Goal: Communication & Community: Answer question/provide support

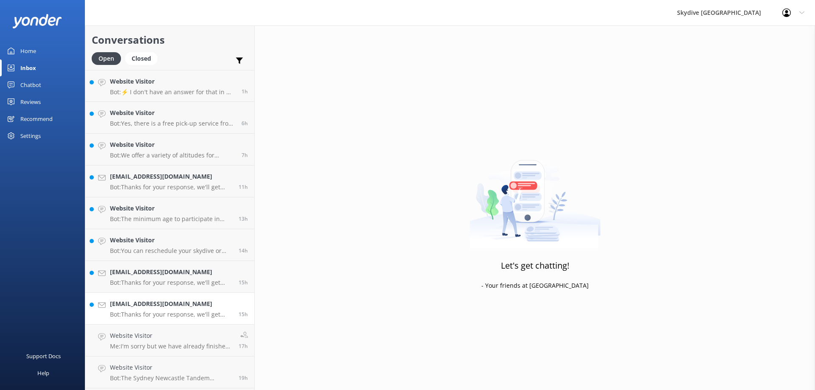
click at [174, 313] on p "Bot: Thanks for your response, we'll get back to you as soon as we can during o…" at bounding box center [171, 315] width 122 height 8
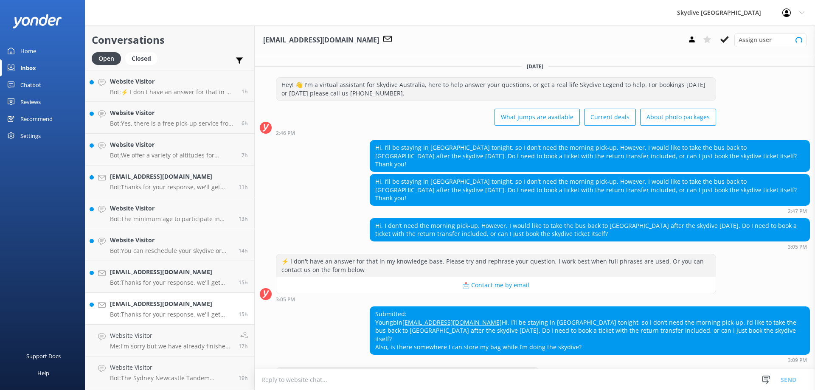
scroll to position [26, 0]
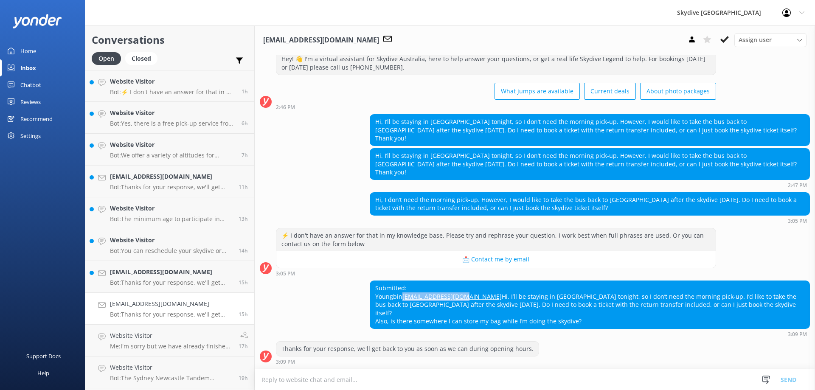
drag, startPoint x: 441, startPoint y: 296, endPoint x: 373, endPoint y: 298, distance: 68.4
click at [373, 298] on div "Submitted: Youngbin J71678697@gmail.com Hi, I’ll be staying in Mission Beach to…" at bounding box center [589, 305] width 439 height 48
copy link "J71678697@gmail.com"
click at [483, 318] on div "Submitted: Youngbin J71678697@gmail.com Hi, I’ll be staying in Mission Beach to…" at bounding box center [589, 305] width 439 height 48
drag, startPoint x: 443, startPoint y: 297, endPoint x: 372, endPoint y: 296, distance: 70.5
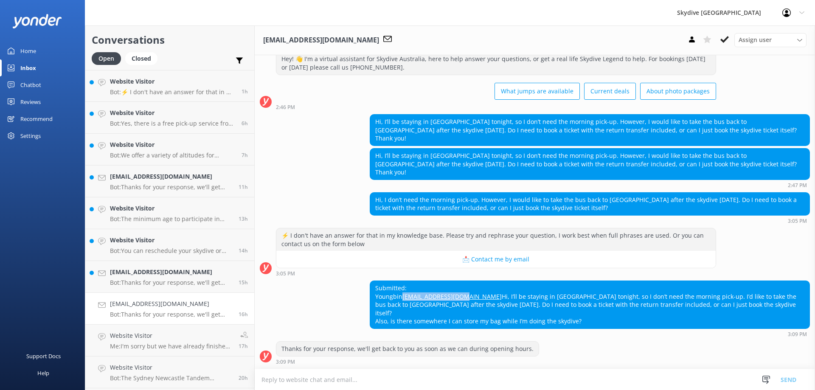
click at [372, 296] on div "Submitted: Youngbin J71678697@gmail.com Hi, I’ll be staying in Mission Beach to…" at bounding box center [589, 305] width 439 height 48
copy link "J71678697@gmail.com"
click at [350, 380] on textarea at bounding box center [535, 379] width 560 height 21
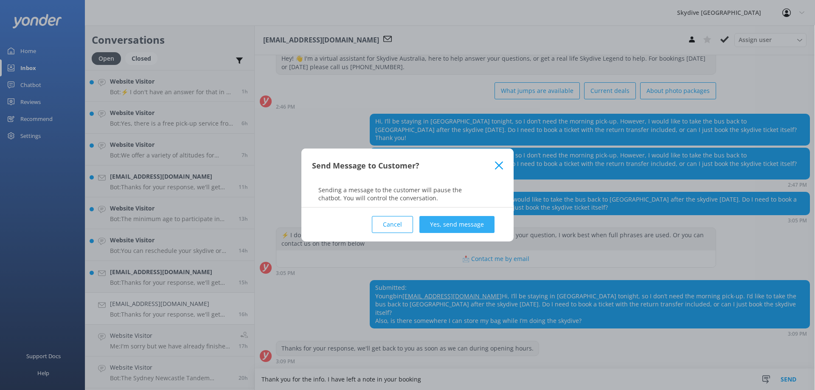
type textarea "Thank you for the info. I have left a note in your booking"
click at [453, 219] on button "Yes, send message" at bounding box center [456, 224] width 75 height 17
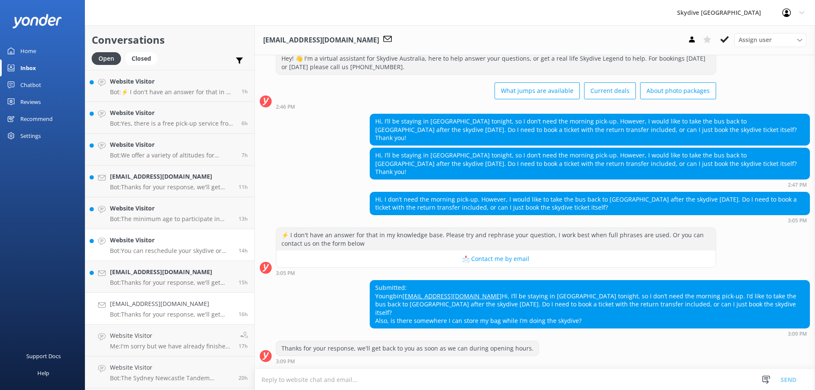
scroll to position [97, 0]
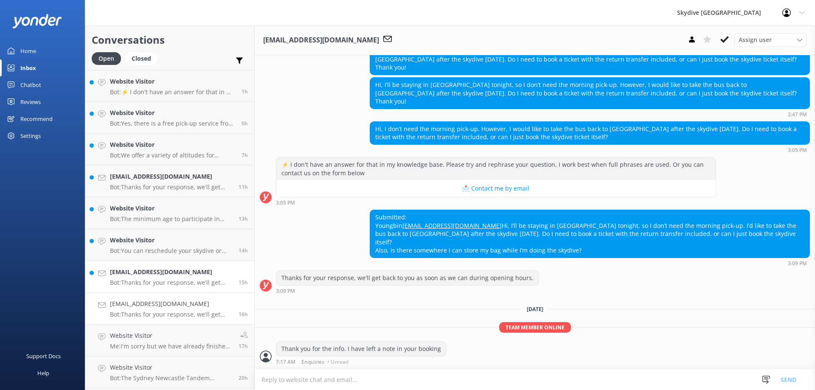
click at [159, 278] on div "1255998624@qq.com Bot: Thanks for your response, we'll get back to you as soon …" at bounding box center [171, 276] width 122 height 19
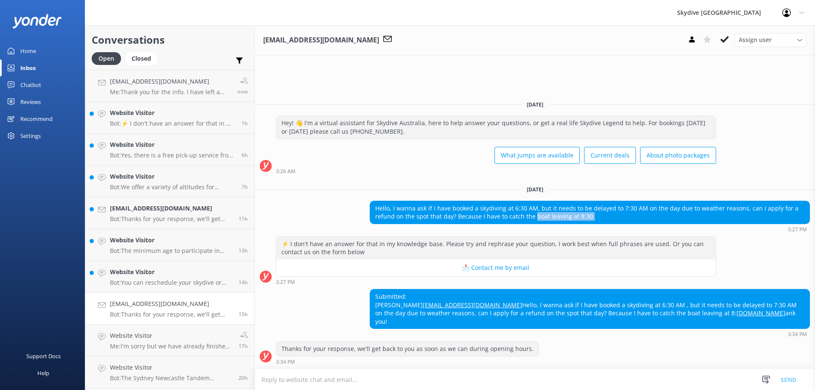
drag, startPoint x: 604, startPoint y: 208, endPoint x: 538, endPoint y: 208, distance: 65.4
click at [538, 208] on div "Hello, I wanna ask if I have booked a skydiving at 6:30 AM, but it needs to be …" at bounding box center [589, 212] width 439 height 22
click at [637, 209] on div "Hello, I wanna ask if I have booked a skydiving at 6:30 AM, but it needs to be …" at bounding box center [589, 212] width 439 height 22
drag, startPoint x: 430, startPoint y: 306, endPoint x: 374, endPoint y: 305, distance: 56.0
click at [374, 305] on div "Submitted: LIDAN ZHANG 1255998624@qq.com Hello, I wanna ask if I have booked a …" at bounding box center [589, 308] width 439 height 39
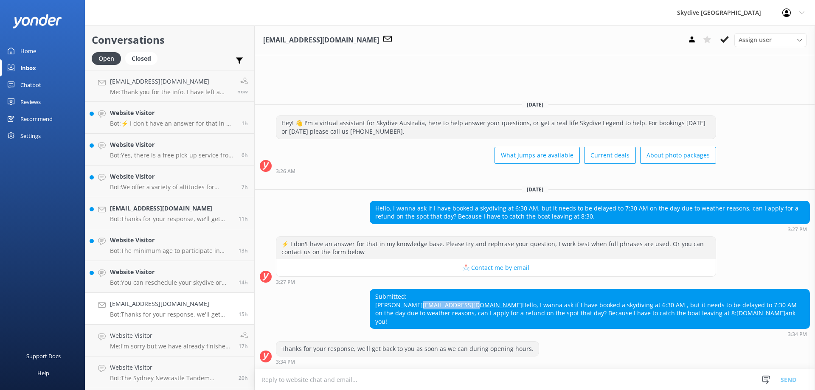
copy link "1255998624@qq.com"
click at [329, 373] on textarea at bounding box center [535, 379] width 560 height 21
click at [335, 380] on textarea at bounding box center [535, 379] width 560 height 21
click at [438, 306] on div "Submitted: LIDAN ZHANG 1255998624@qq.com Hello, I wanna ask if I have booked a …" at bounding box center [589, 308] width 439 height 39
drag, startPoint x: 443, startPoint y: 307, endPoint x: 373, endPoint y: 306, distance: 70.0
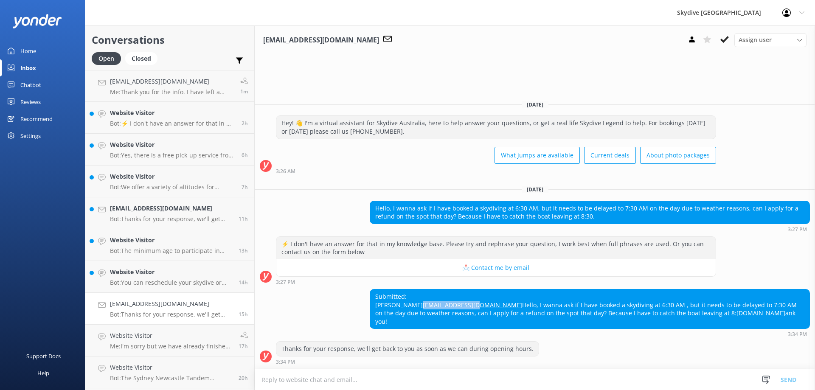
click at [373, 306] on div "Submitted: LIDAN ZHANG 1255998624@qq.com Hello, I wanna ask if I have booked a …" at bounding box center [589, 308] width 439 height 39
copy link "1255998624@qq.com"
click at [475, 308] on div "Submitted: LIDAN ZHANG 1255998624@qq.com Hello, I wanna ask if I have booked a …" at bounding box center [589, 308] width 439 height 39
drag, startPoint x: 438, startPoint y: 305, endPoint x: 373, endPoint y: 306, distance: 65.0
click at [373, 306] on div "Submitted: LIDAN ZHANG 1255998624@qq.com Hello, I wanna ask if I have booked a …" at bounding box center [589, 308] width 439 height 39
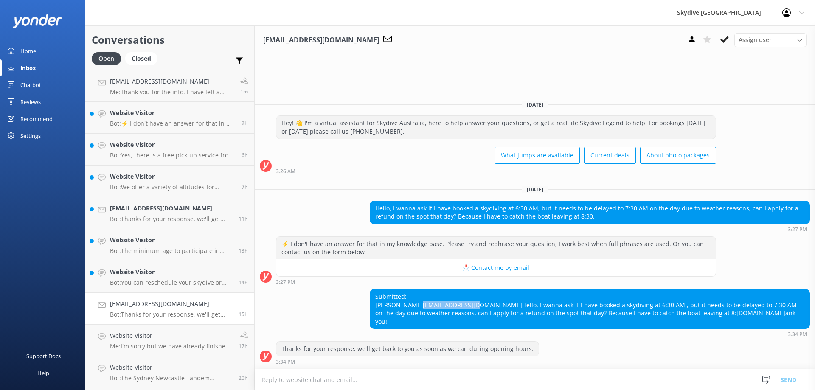
copy link "1255998624@qq.com"
click at [416, 296] on div "Submitted: LIDAN ZHANG 1255998624@qq.com Hello, I wanna ask if I have booked a …" at bounding box center [589, 308] width 439 height 39
drag, startPoint x: 419, startPoint y: 296, endPoint x: 374, endPoint y: 296, distance: 45.0
click at [374, 296] on div "Submitted: LIDAN ZHANG 1255998624@qq.com Hello, I wanna ask if I have booked a …" at bounding box center [589, 308] width 439 height 39
copy div "LIDAN ZHANG"
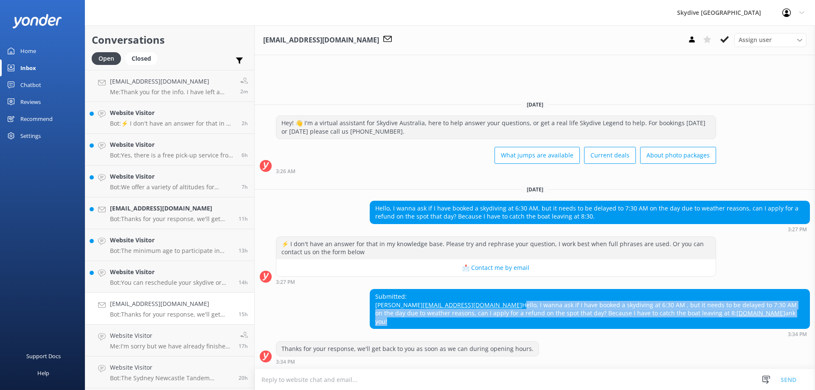
drag, startPoint x: 376, startPoint y: 315, endPoint x: 635, endPoint y: 328, distance: 259.2
click at [635, 328] on div "Submitted: LIDAN ZHANG 1255998624@qq.com Hello, I wanna ask if I have booked a …" at bounding box center [589, 308] width 439 height 39
copy div "Hello, I wanna ask if I have booked a skydiving at 6:30 AM , but it needs to be…"
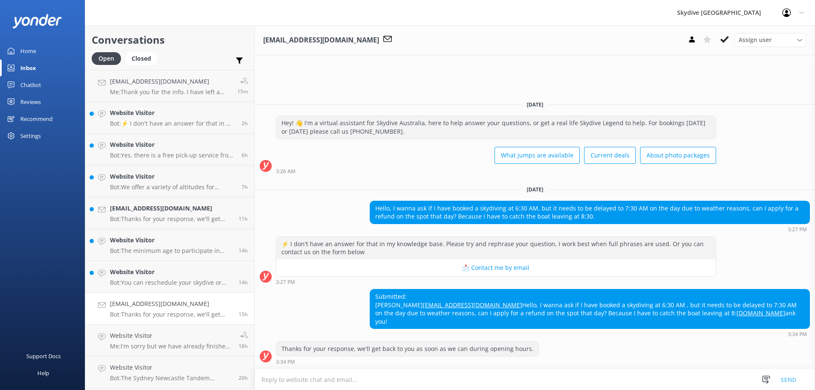
click at [483, 300] on div "Submitted: LIDAN ZHANG 1255998624@qq.com Hello, I wanna ask if I have booked a …" at bounding box center [589, 308] width 439 height 39
click at [394, 382] on textarea at bounding box center [535, 379] width 560 height 21
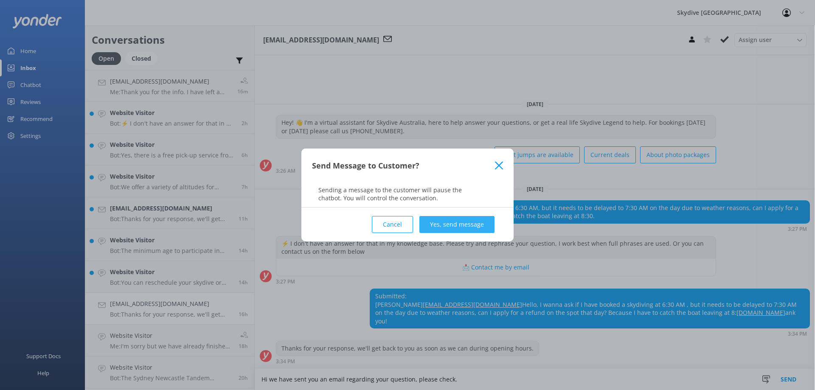
type textarea "Hi we have sent you an email regarding your question, please check."
click at [469, 230] on button "Yes, send message" at bounding box center [456, 224] width 75 height 17
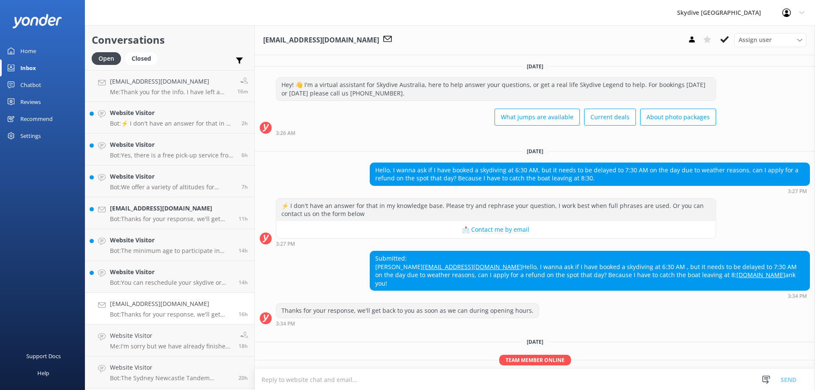
scroll to position [41, 0]
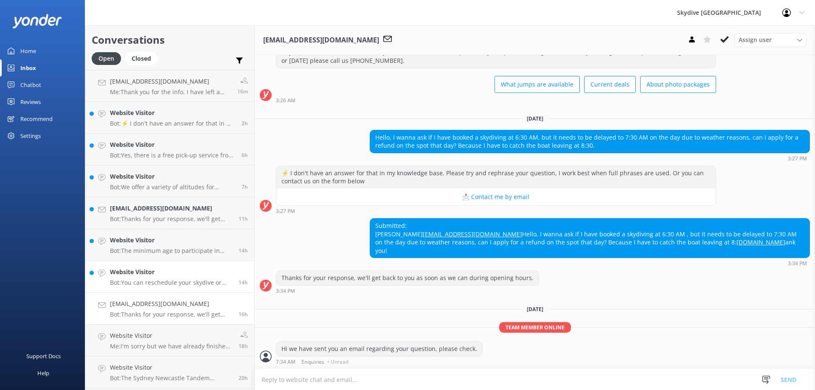
click at [184, 285] on p "Bot: You can reschedule your skydive or change details like the transfer option…" at bounding box center [171, 283] width 122 height 8
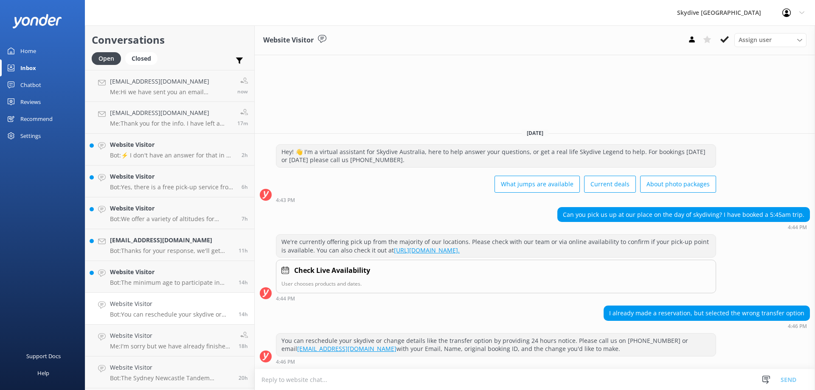
click at [438, 379] on textarea at bounding box center [535, 379] width 560 height 21
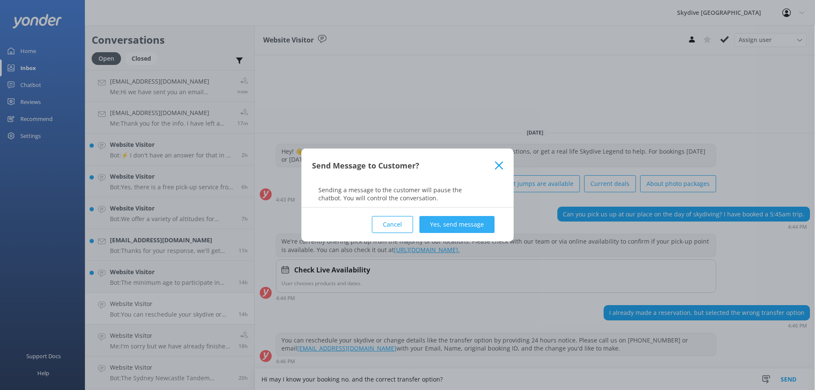
type textarea "Hi may I know your booking no. and the correct transfer option?"
click at [444, 218] on button "Yes, send message" at bounding box center [456, 224] width 75 height 17
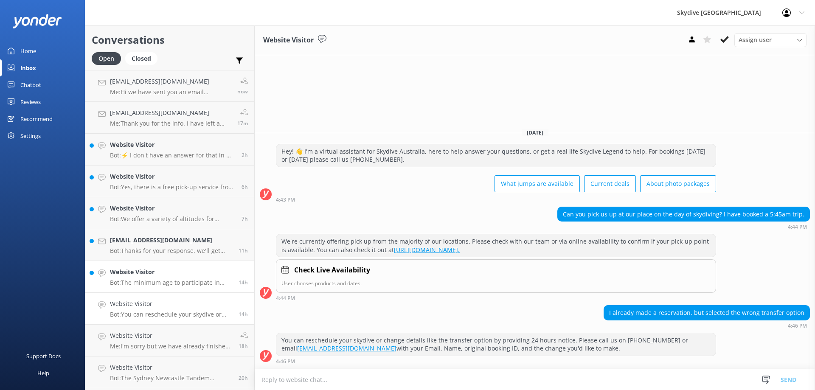
scroll to position [4, 0]
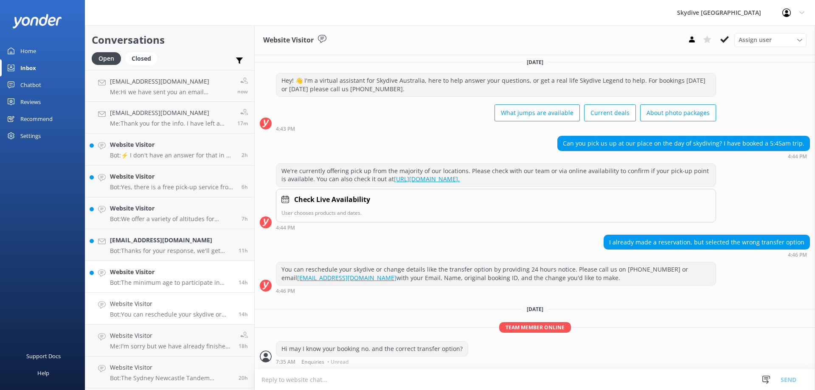
click at [158, 274] on h4 "Website Visitor" at bounding box center [171, 271] width 122 height 9
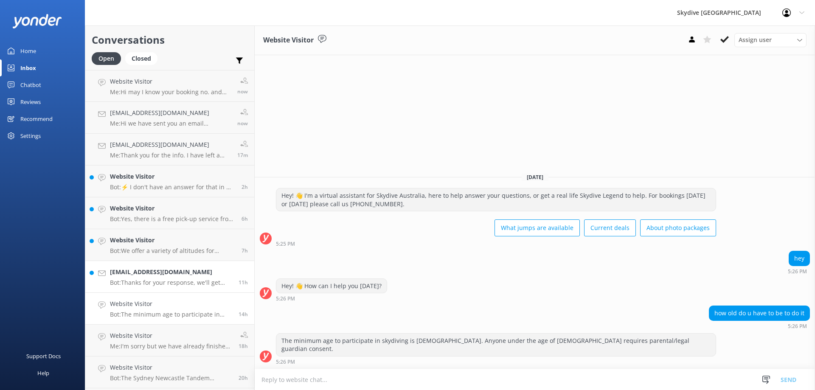
click at [186, 283] on p "Bot: Thanks for your response, we'll get back to you as soon as we can during o…" at bounding box center [171, 283] width 122 height 8
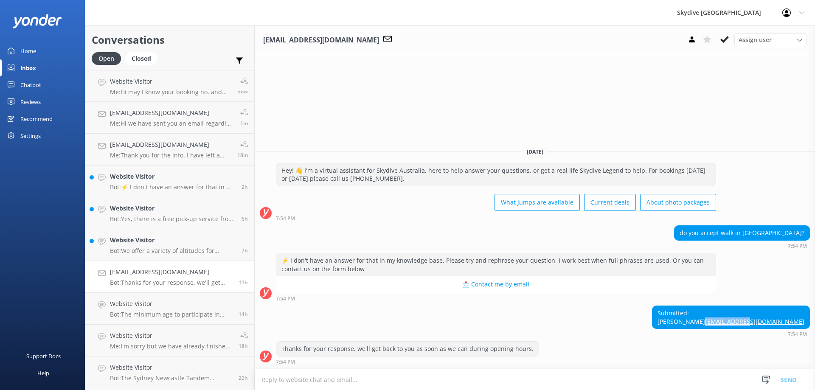
drag, startPoint x: 806, startPoint y: 321, endPoint x: 760, endPoint y: 321, distance: 45.4
click at [760, 321] on div "Submitted: ernie bar02@ncl.com" at bounding box center [730, 317] width 157 height 22
copy link "bar02@ncl.com"
click at [487, 378] on textarea at bounding box center [535, 379] width 560 height 21
click at [356, 374] on textarea at bounding box center [535, 379] width 560 height 21
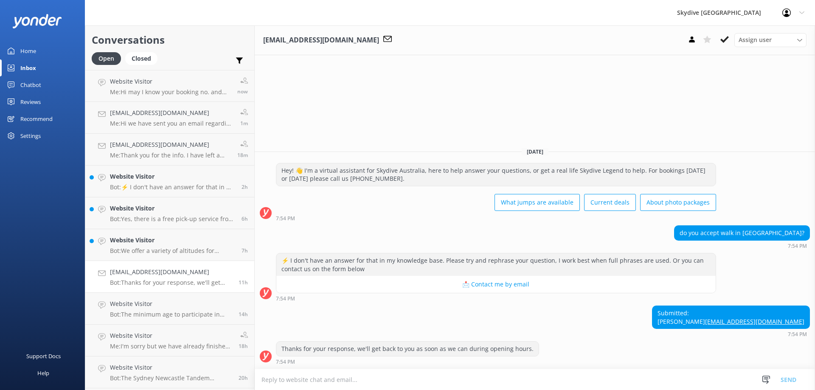
click at [360, 378] on textarea at bounding box center [535, 379] width 560 height 21
click at [384, 382] on textarea "Yes, we do accept walk in customers" at bounding box center [535, 379] width 560 height 21
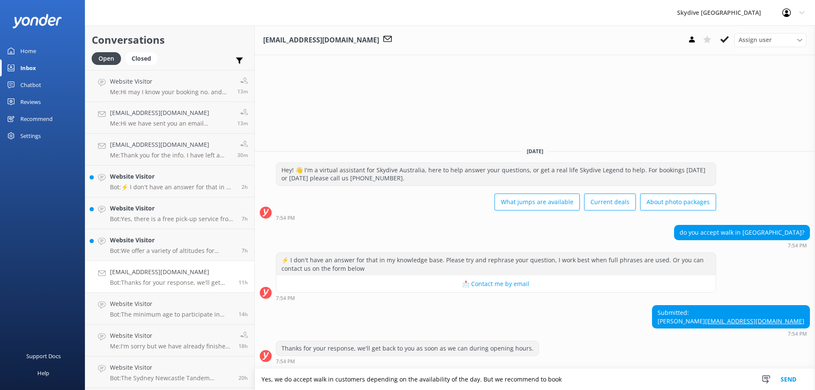
drag, startPoint x: 570, startPoint y: 381, endPoint x: 649, endPoint y: 382, distance: 78.5
click at [649, 382] on textarea "Yes, we do accept walk in customers depending on the availability of the day. B…" at bounding box center [535, 379] width 560 height 21
click at [626, 380] on textarea "Yes, we do accept walk in customers depending on the availability of the day. B…" at bounding box center [535, 379] width 560 height 21
drag, startPoint x: 625, startPoint y: 382, endPoint x: 262, endPoint y: 385, distance: 363.4
click at [262, 385] on textarea "Yes, we do accept walk in customers depending on the availability of the day. B…" at bounding box center [535, 379] width 560 height 21
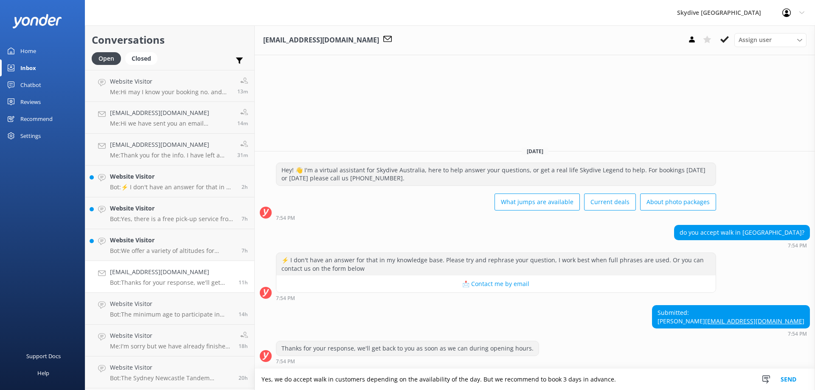
click at [621, 377] on textarea "Yes, we do accept walk in customers depending on the availability of the day. B…" at bounding box center [535, 379] width 560 height 21
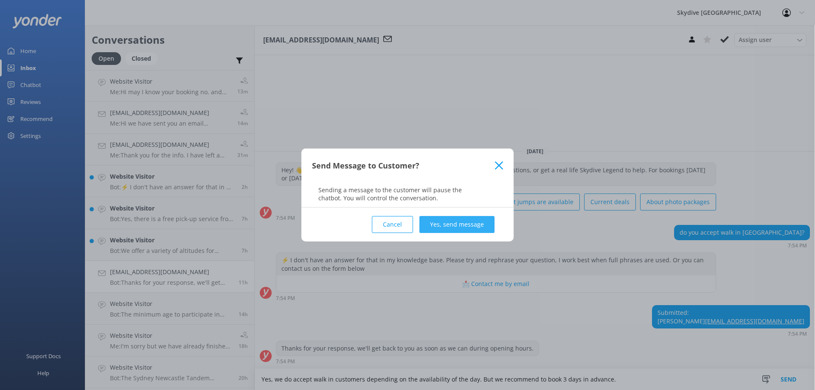
type textarea "Yes, we do accept walk in customers depending on the availability of the day. B…"
click at [451, 228] on button "Yes, send message" at bounding box center [456, 224] width 75 height 17
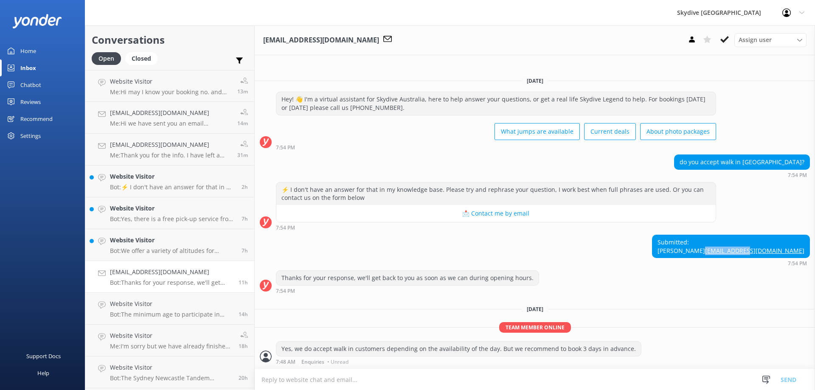
drag, startPoint x: 807, startPoint y: 250, endPoint x: 756, endPoint y: 253, distance: 50.6
click at [756, 253] on div "Submitted: ernie bar02@ncl.com" at bounding box center [730, 246] width 157 height 22
copy link "bar02@ncl.com"
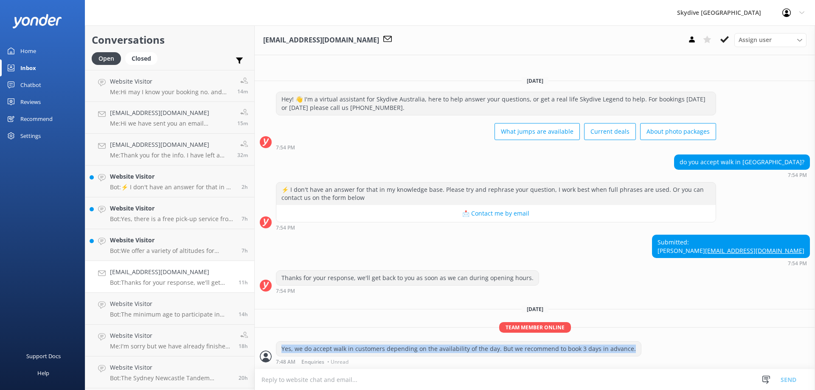
drag, startPoint x: 282, startPoint y: 349, endPoint x: 641, endPoint y: 356, distance: 359.6
click at [641, 356] on div "Yes, we do accept walk in customers depending on the availability of the day. B…" at bounding box center [535, 352] width 560 height 23
copy div "Yes, we do accept walk in customers depending on the availability of the day. B…"
click at [171, 243] on h4 "Website Visitor" at bounding box center [172, 240] width 125 height 9
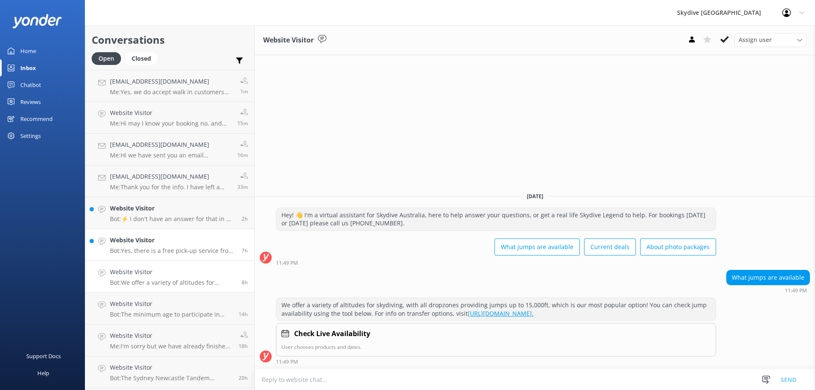
click at [172, 247] on p "Bot: Yes, there is a free pick-up service from popular local spots in and aroun…" at bounding box center [172, 251] width 125 height 8
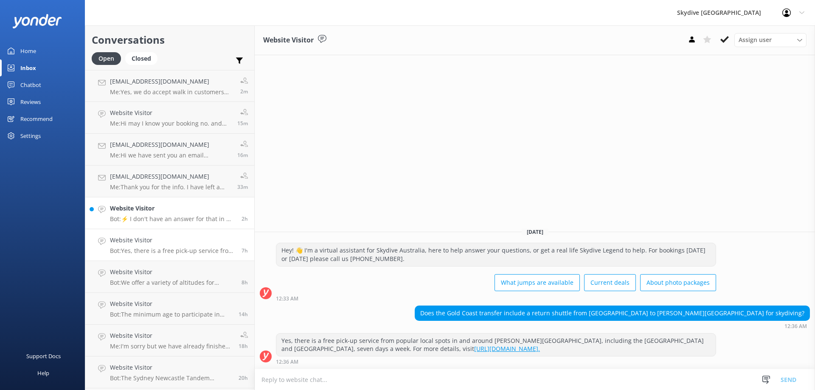
click at [145, 214] on div "Website Visitor Bot: ⚡ I don't have an answer for that in my knowledge base. Pl…" at bounding box center [172, 213] width 125 height 19
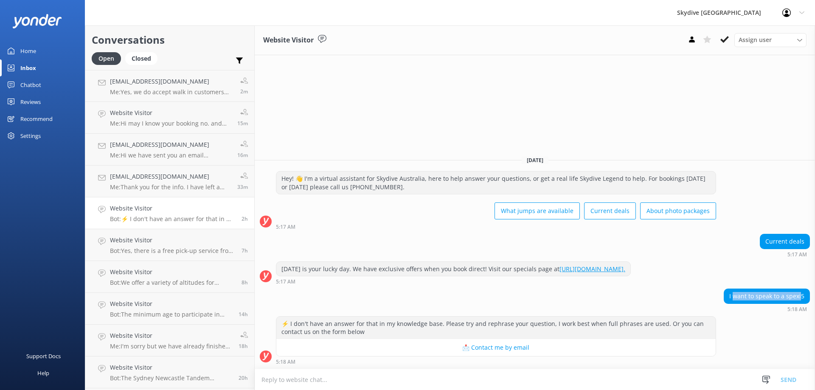
drag, startPoint x: 734, startPoint y: 298, endPoint x: 801, endPoint y: 298, distance: 67.1
click at [801, 298] on div "I want to speak to a spexi5" at bounding box center [766, 296] width 85 height 14
click at [432, 378] on textarea at bounding box center [535, 379] width 560 height 21
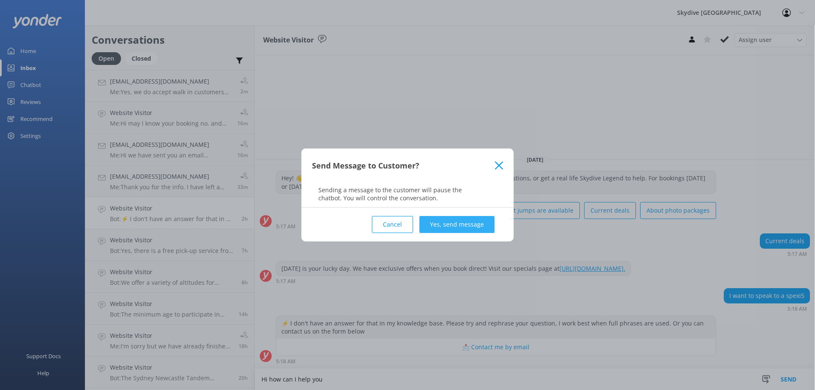
type textarea "Hi how can I help you"
click at [461, 224] on button "Yes, send message" at bounding box center [456, 224] width 75 height 17
